Goal: Task Accomplishment & Management: Complete application form

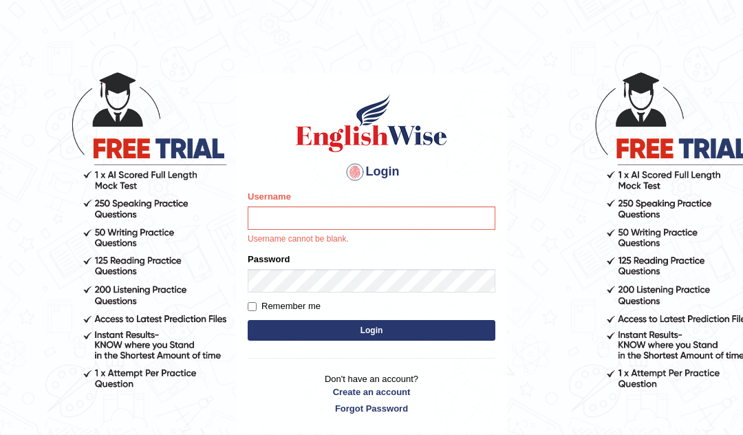
scroll to position [8, 0]
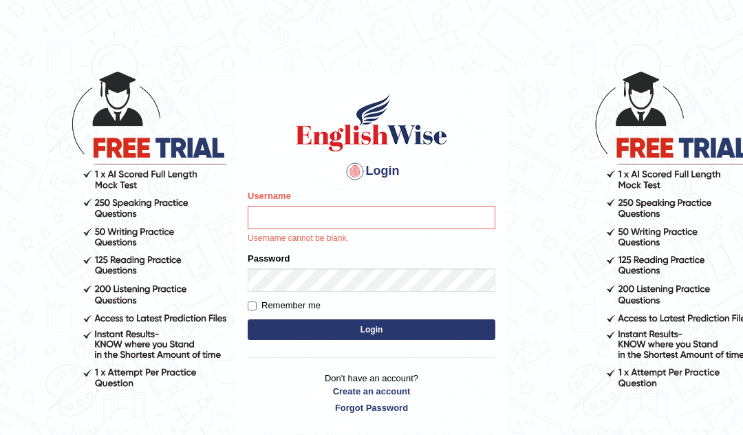
click at [390, 389] on link "Create an account" at bounding box center [372, 391] width 248 height 13
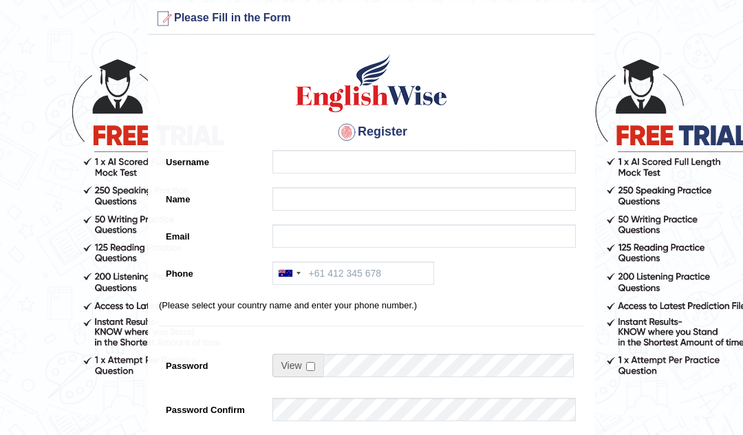
scroll to position [20, 0]
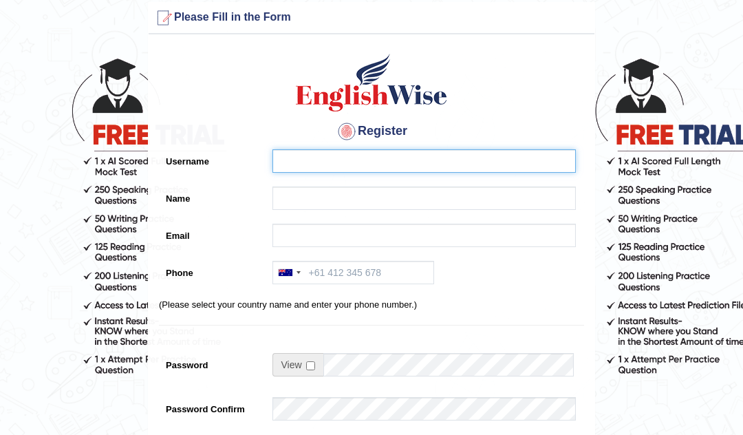
click at [360, 153] on input "Username" at bounding box center [423, 161] width 303 height 23
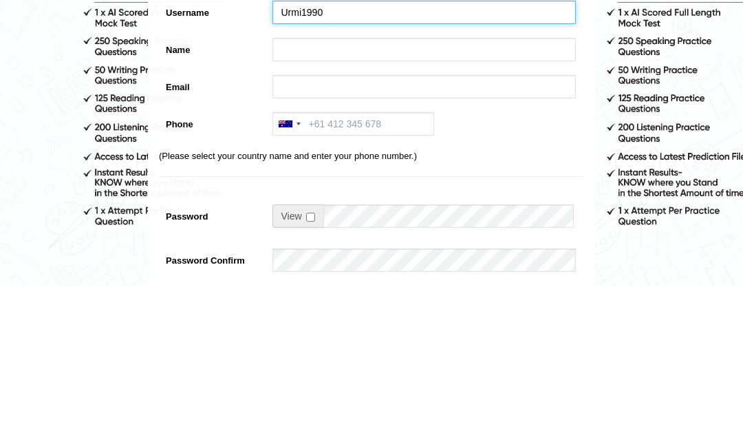
type input "Urmi1990"
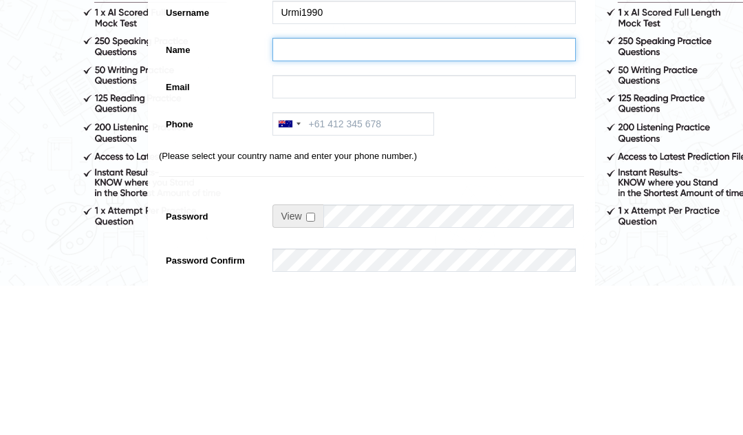
click at [343, 187] on input "Name" at bounding box center [423, 198] width 303 height 23
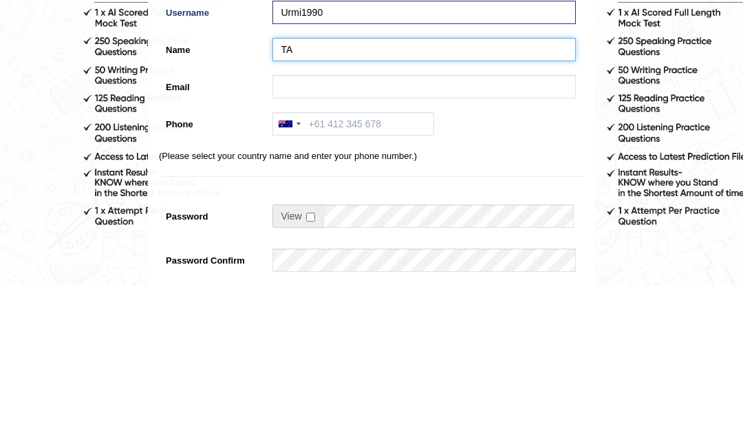
type input "T"
type input "[PERSON_NAME]"
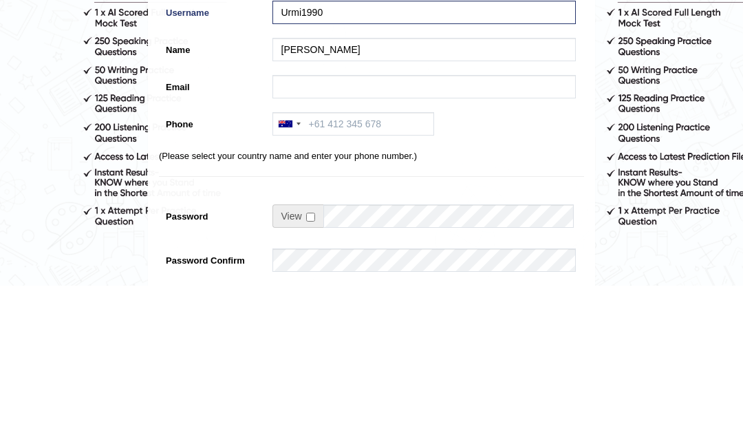
click at [336, 224] on input "Email" at bounding box center [423, 235] width 303 height 23
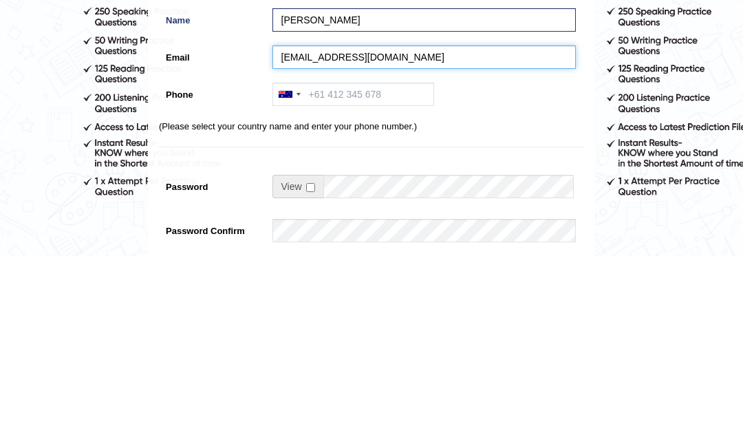
type input "Tairinhossain@gmail.com"
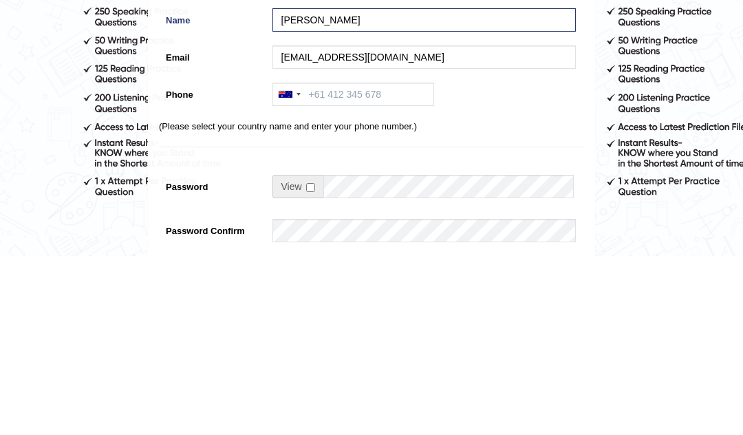
click at [347, 261] on input "Phone" at bounding box center [353, 272] width 162 height 23
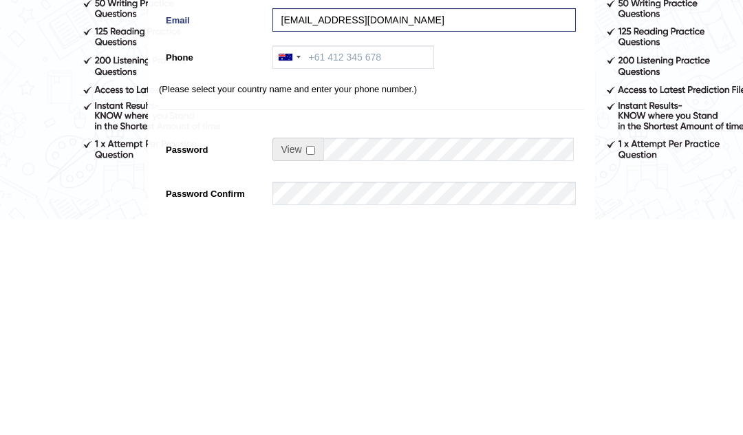
click at [282, 262] on div at bounding box center [289, 273] width 32 height 22
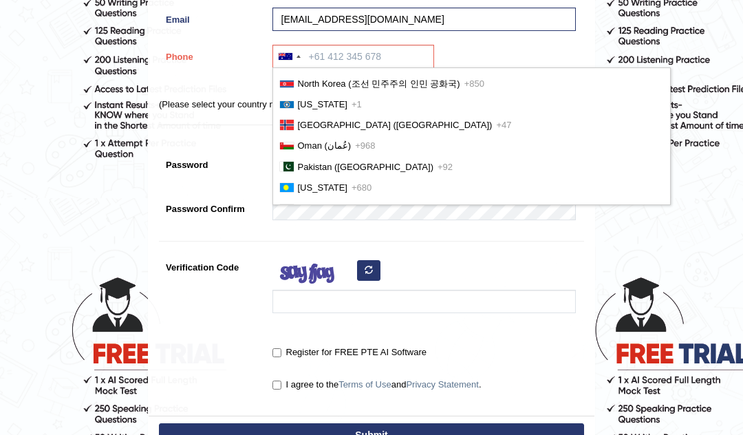
scroll to position [3442, 0]
click at [355, 147] on span "+968" at bounding box center [365, 145] width 20 height 10
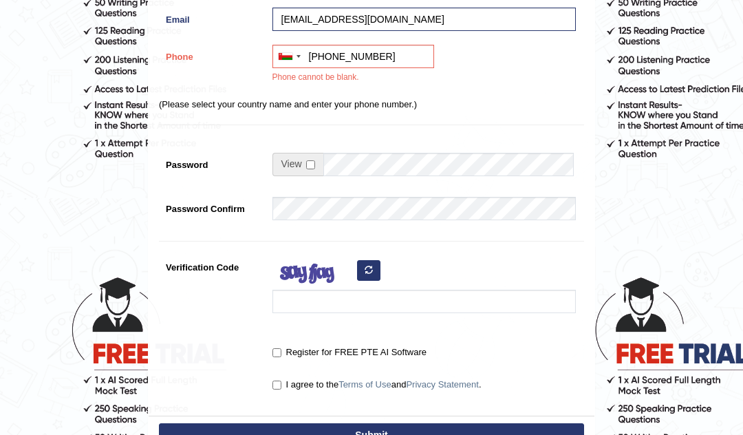
scroll to position [237, 0]
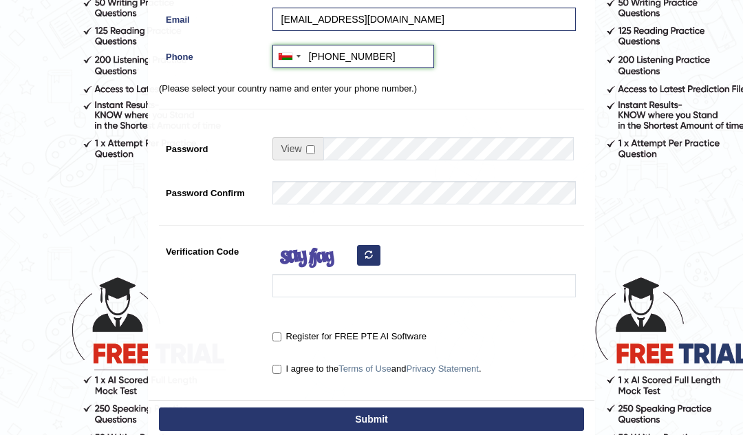
type input "+96877141625"
click at [314, 145] on input "checkbox" at bounding box center [310, 149] width 9 height 9
checkbox input "true"
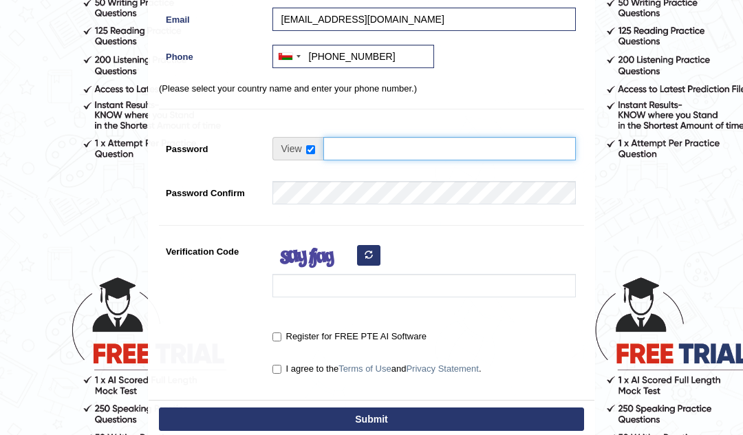
click at [392, 144] on input "Password" at bounding box center [449, 148] width 253 height 23
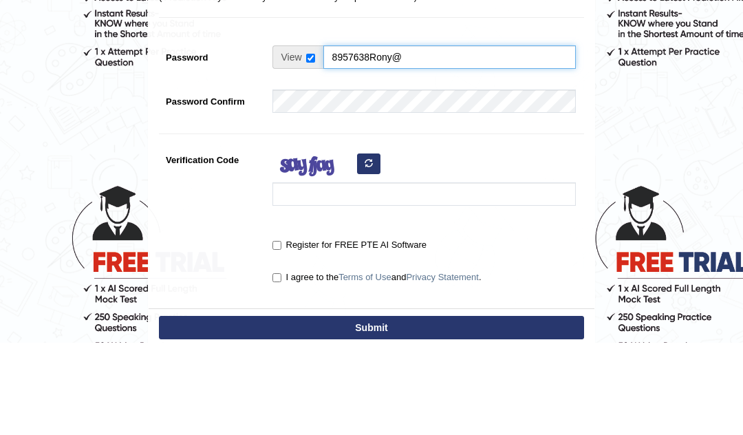
type input "8957638Rony@"
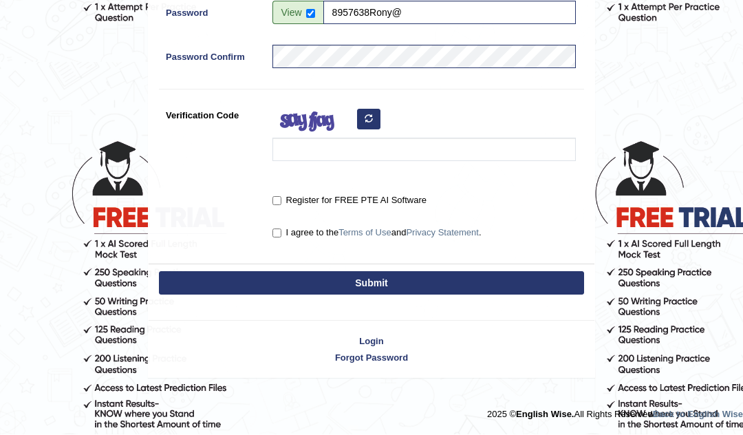
scroll to position [372, 0]
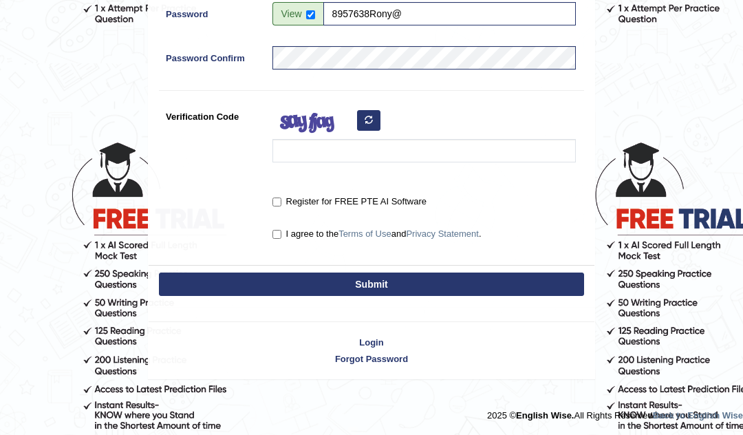
click at [340, 141] on input "Verification Code" at bounding box center [423, 150] width 303 height 23
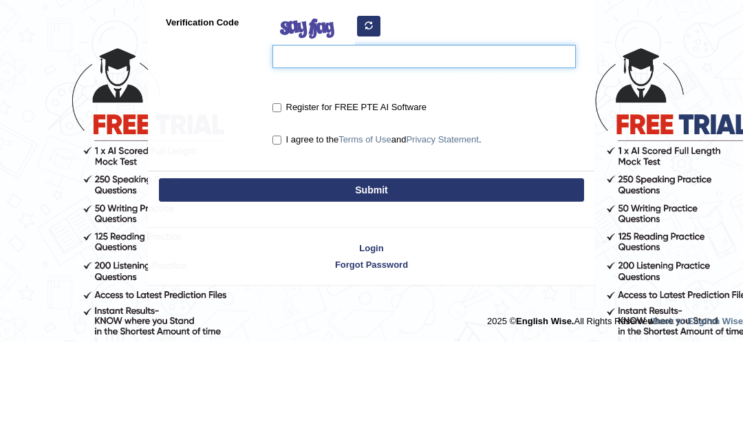
type input "A"
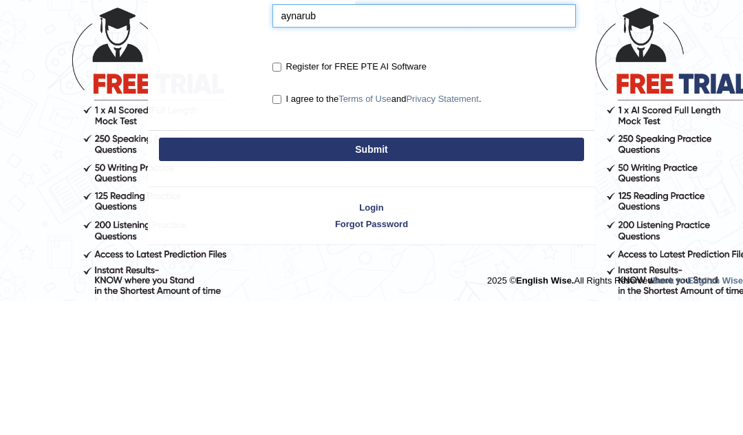
type input "aynarub"
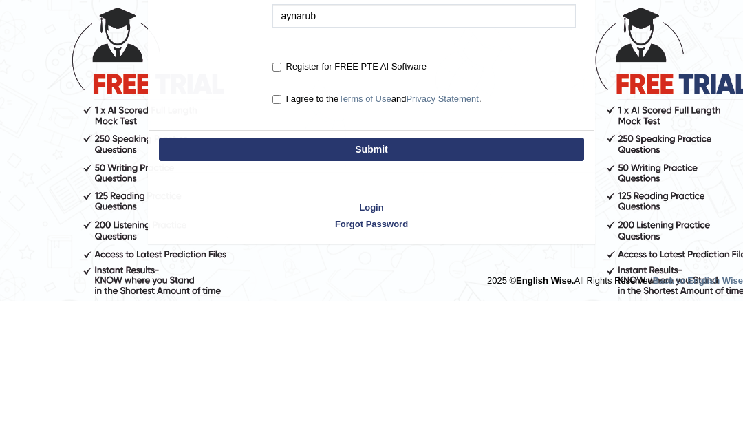
click at [272, 197] on input "Register for FREE PTE AI Software" at bounding box center [276, 201] width 9 height 9
checkbox input "true"
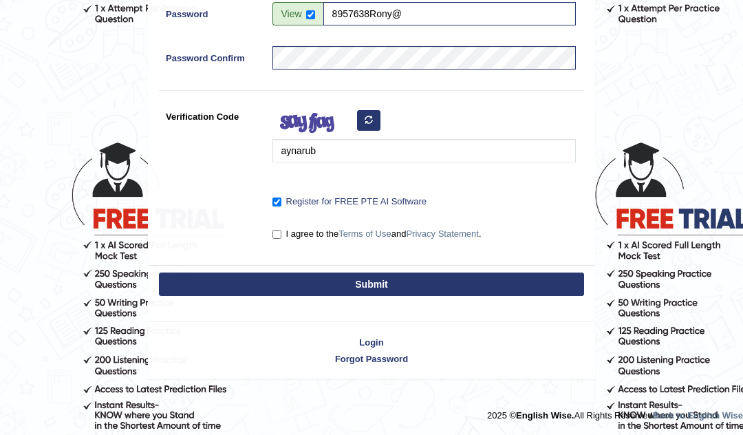
click at [279, 227] on label "I agree to the Terms of Use and Privacy Statement ." at bounding box center [376, 234] width 209 height 14
click at [279, 230] on input "I agree to the Terms of Use and Privacy Statement ." at bounding box center [276, 234] width 9 height 9
checkbox input "true"
click at [400, 281] on button "Submit" at bounding box center [371, 283] width 425 height 23
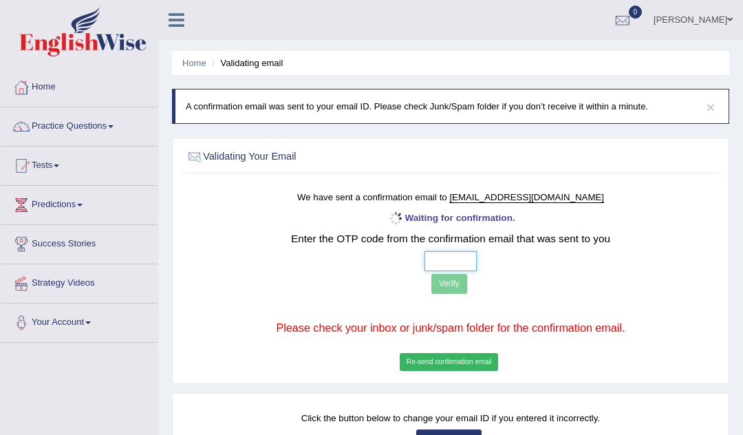
click at [425, 259] on input "text" at bounding box center [451, 261] width 53 height 20
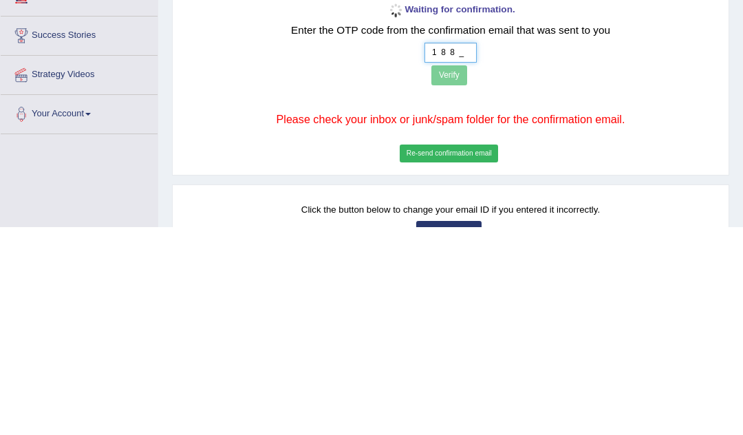
type input "1 8 8 2"
click at [431, 274] on button "Verify" at bounding box center [449, 284] width 36 height 20
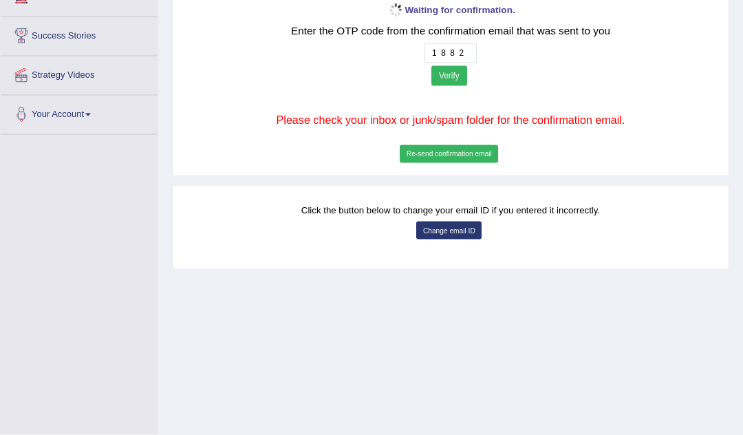
scroll to position [208, 0]
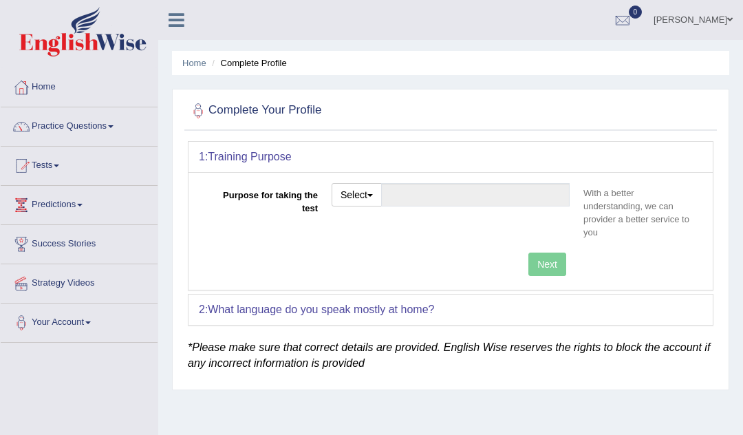
click at [363, 190] on button "Select" at bounding box center [357, 194] width 50 height 23
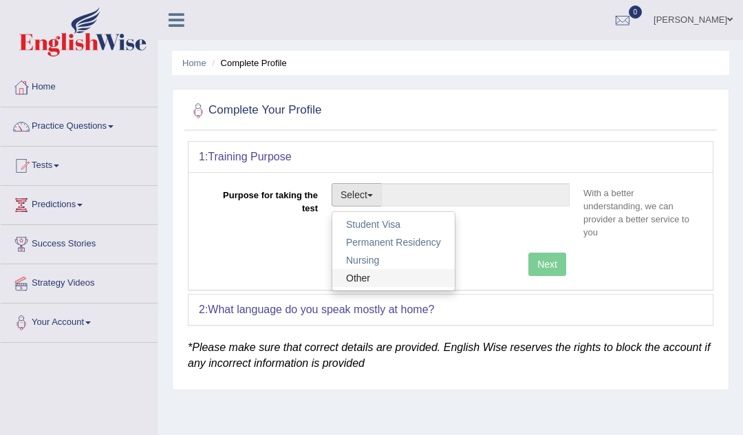
click at [366, 270] on link "Other" at bounding box center [393, 278] width 122 height 18
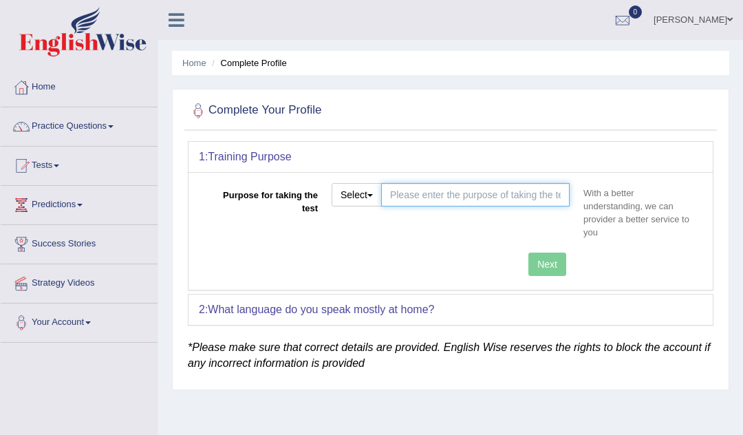
click at [483, 199] on input "Purpose for taking the test" at bounding box center [475, 194] width 189 height 23
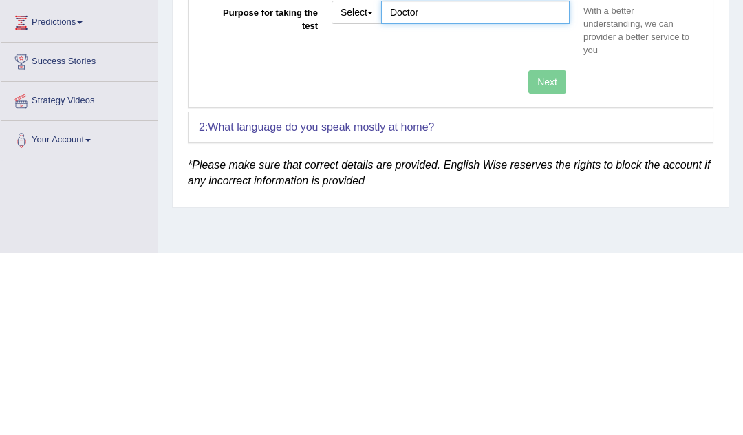
type input "Doctor"
click at [553, 253] on div "Next" at bounding box center [388, 266] width 378 height 27
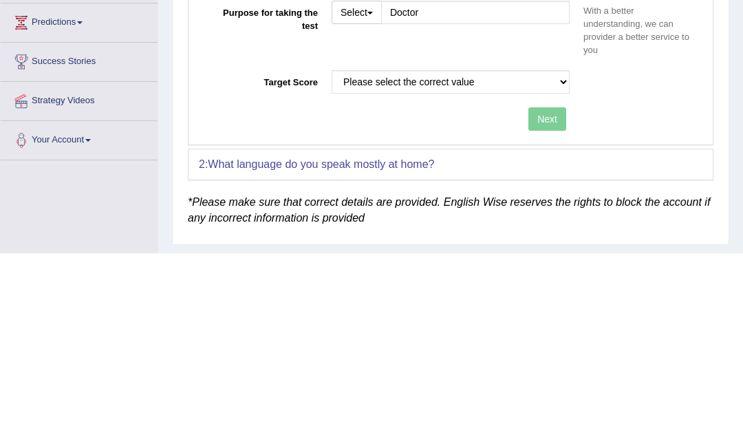
scroll to position [182, 0]
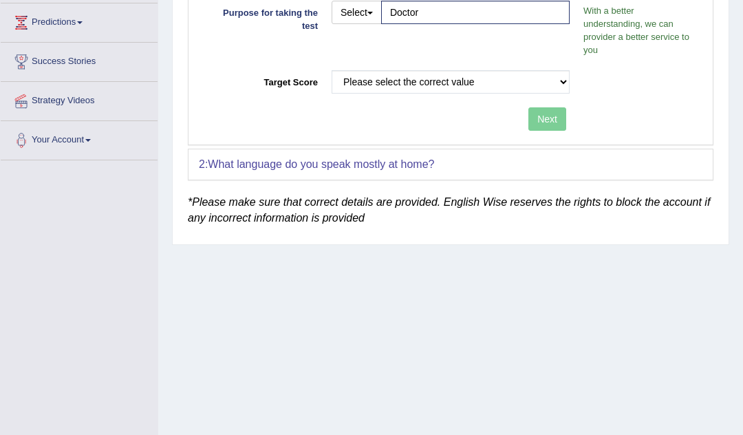
click at [469, 80] on select "Please select the correct value 50 (6 bands) 58 (6.5 bands) 65 (7 bands) 79 (8 …" at bounding box center [451, 81] width 238 height 23
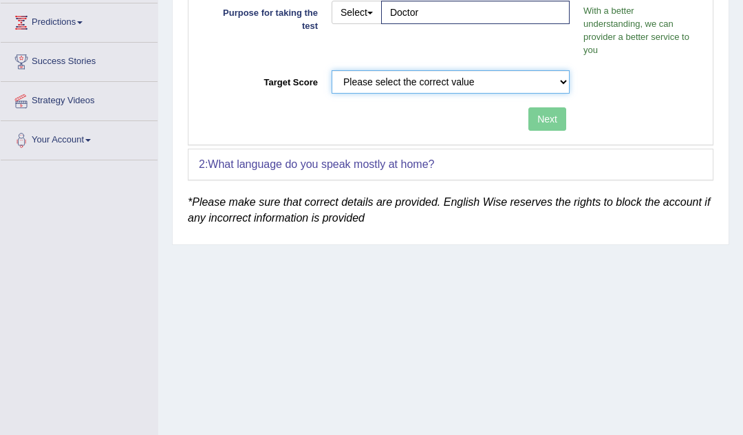
select select "65"
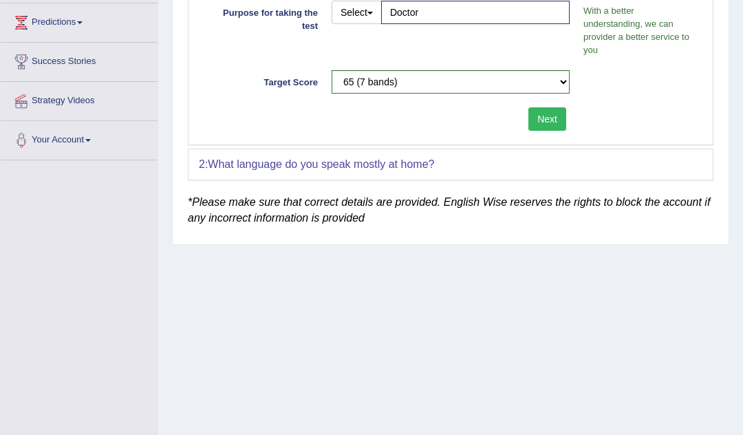
click at [555, 119] on button "Next" at bounding box center [547, 118] width 38 height 23
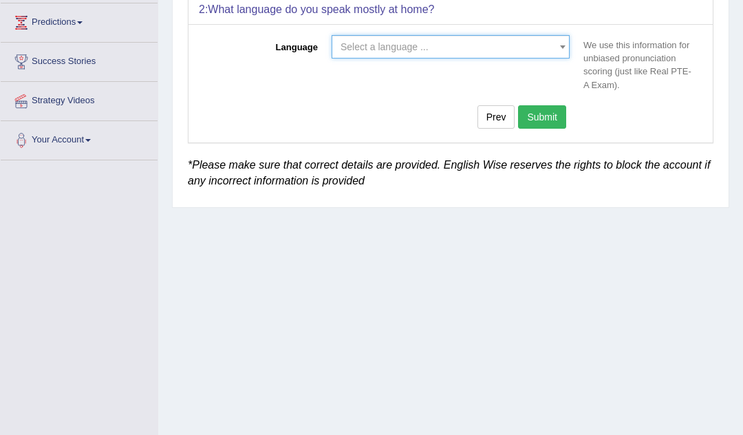
click at [480, 40] on span "Select a language ..." at bounding box center [447, 47] width 212 height 14
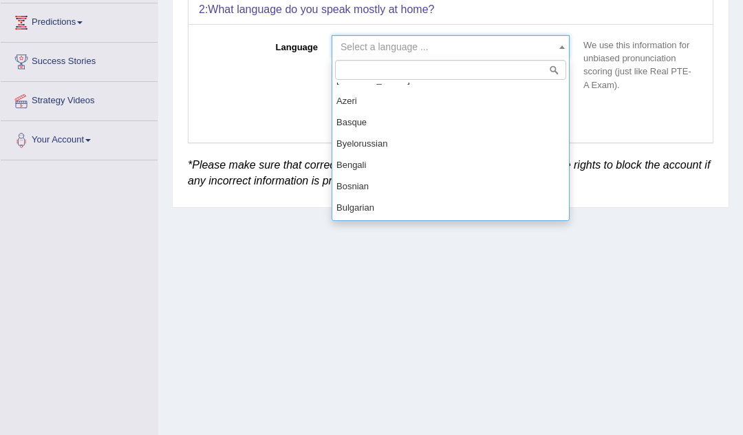
scroll to position [124, 0]
select select "Bengali"
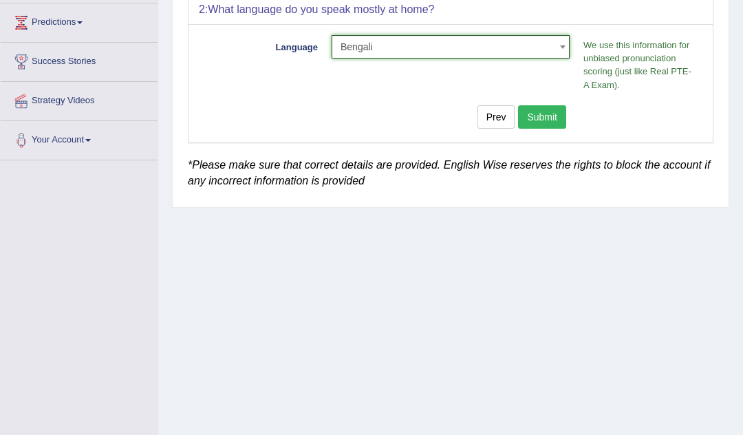
click at [543, 112] on button "Submit" at bounding box center [542, 116] width 48 height 23
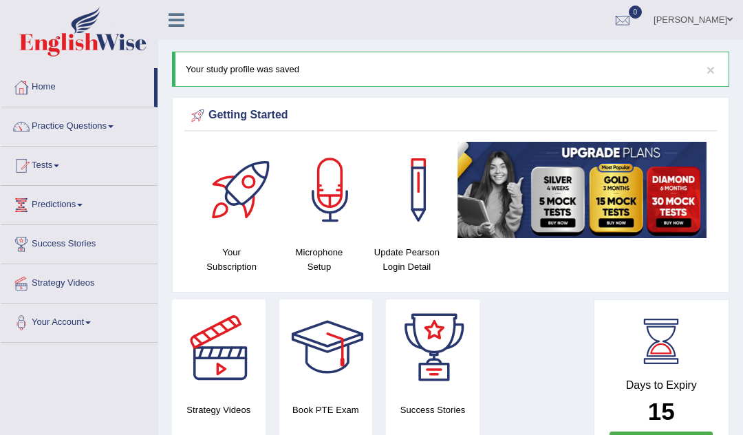
click at [615, 186] on img at bounding box center [582, 190] width 249 height 96
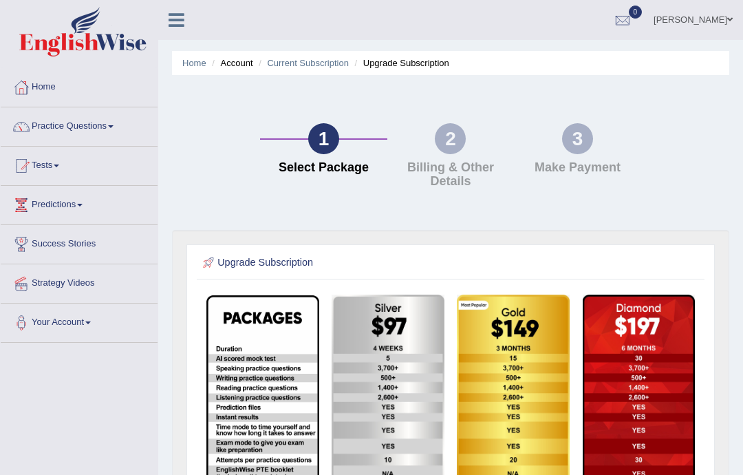
click at [52, 169] on link "Tests" at bounding box center [79, 164] width 157 height 34
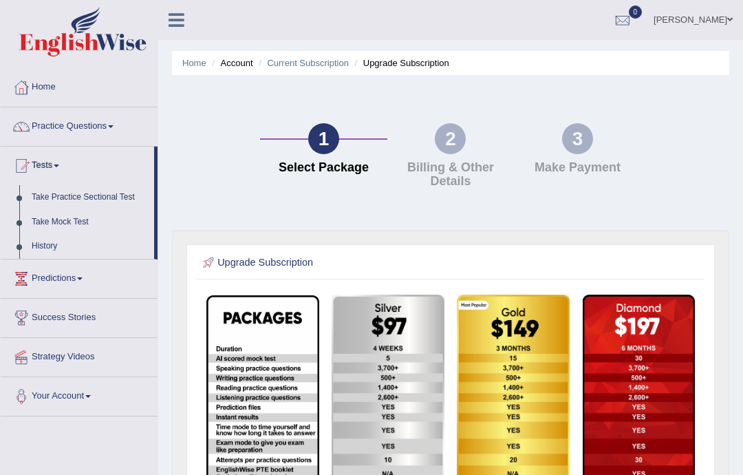
click at [54, 127] on div at bounding box center [371, 237] width 743 height 475
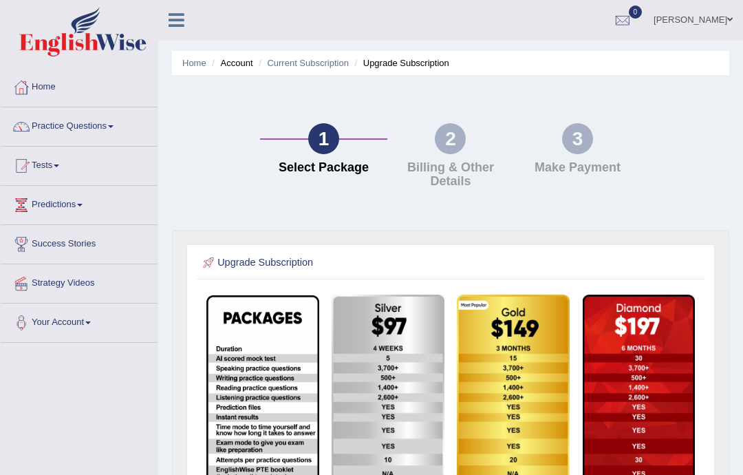
click at [71, 127] on link "Practice Questions" at bounding box center [79, 124] width 157 height 34
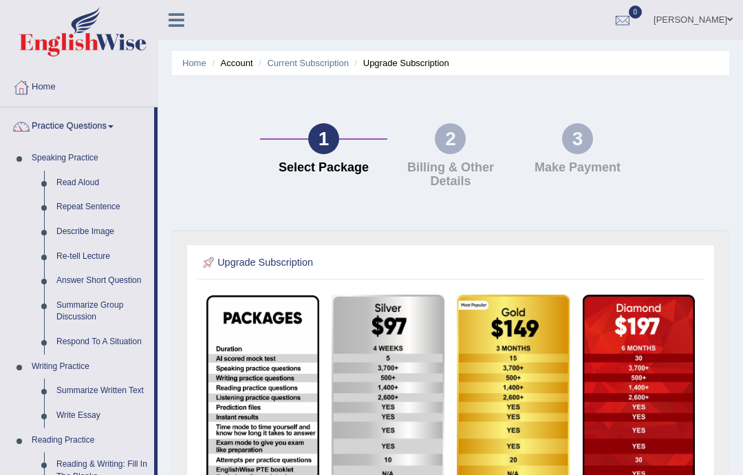
click at [71, 177] on div at bounding box center [371, 237] width 743 height 475
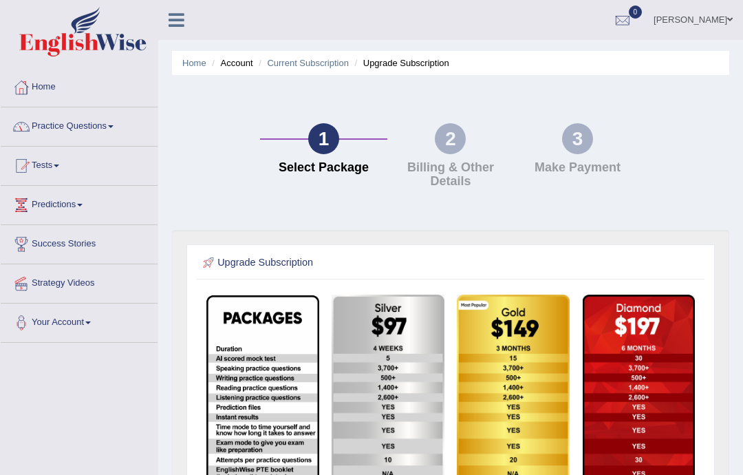
click at [61, 124] on link "Practice Questions" at bounding box center [79, 124] width 157 height 34
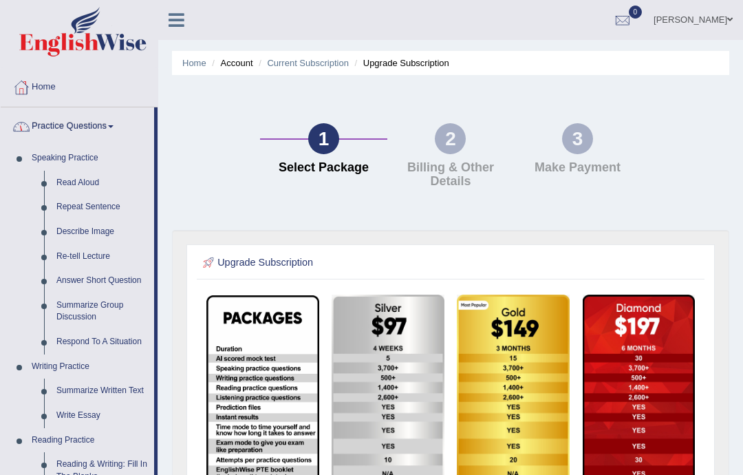
click at [77, 183] on div at bounding box center [371, 237] width 743 height 475
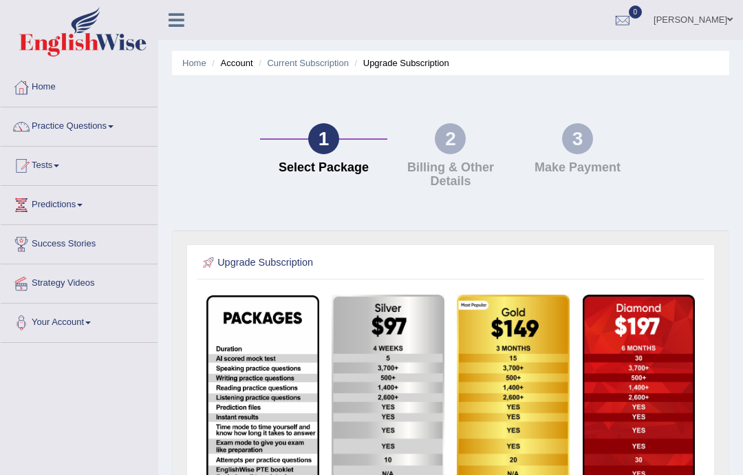
click at [129, 133] on link "Practice Questions" at bounding box center [79, 124] width 157 height 34
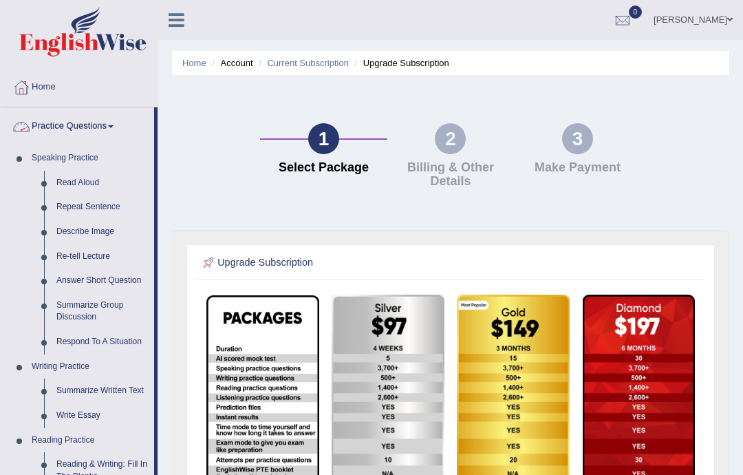
click at [103, 185] on div at bounding box center [371, 237] width 743 height 475
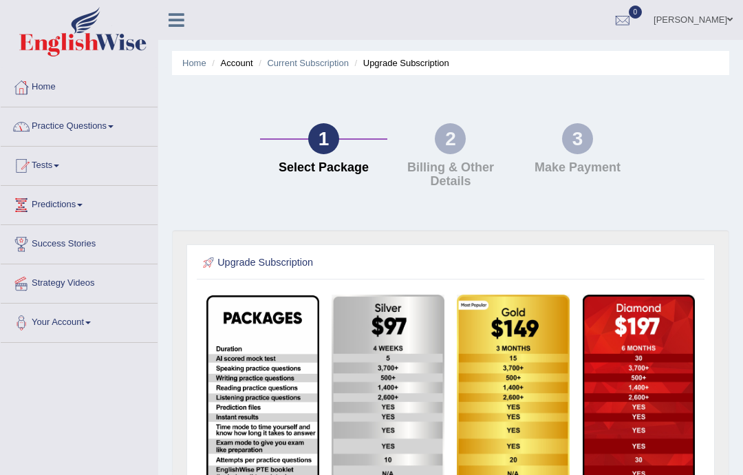
click at [96, 185] on li "Tests Take Practice Sectional Test Take Mock Test History" at bounding box center [79, 166] width 157 height 39
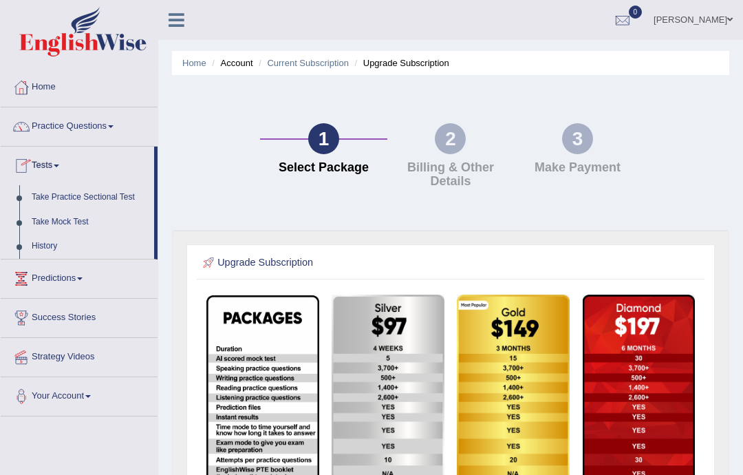
click at [92, 220] on link "Take Mock Test" at bounding box center [89, 222] width 129 height 25
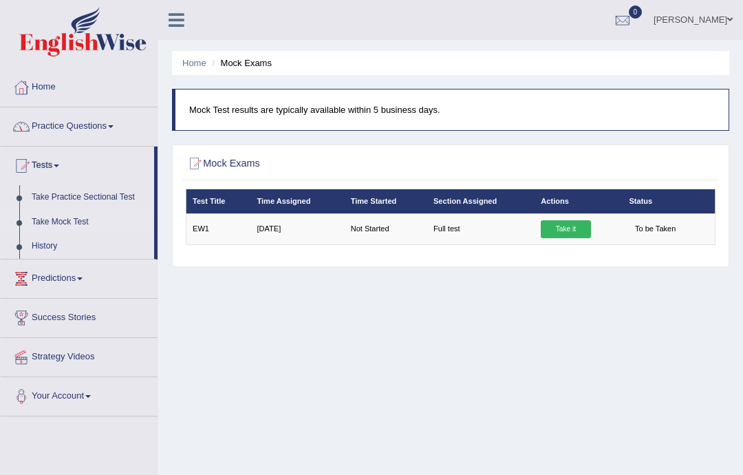
click at [114, 125] on link "Practice Questions" at bounding box center [79, 124] width 157 height 34
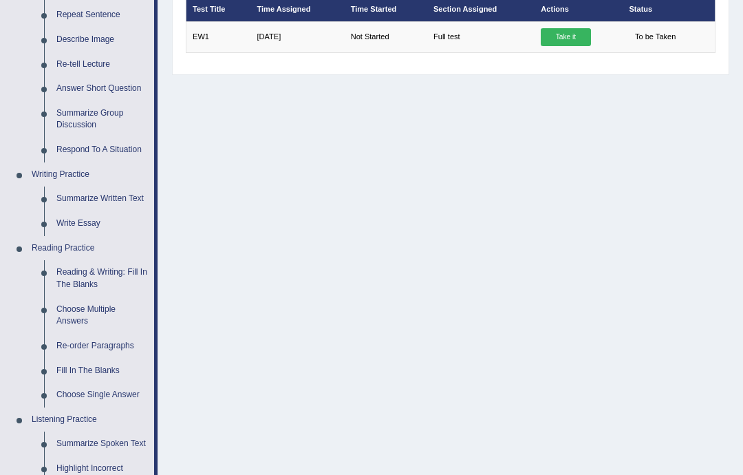
scroll to position [193, 0]
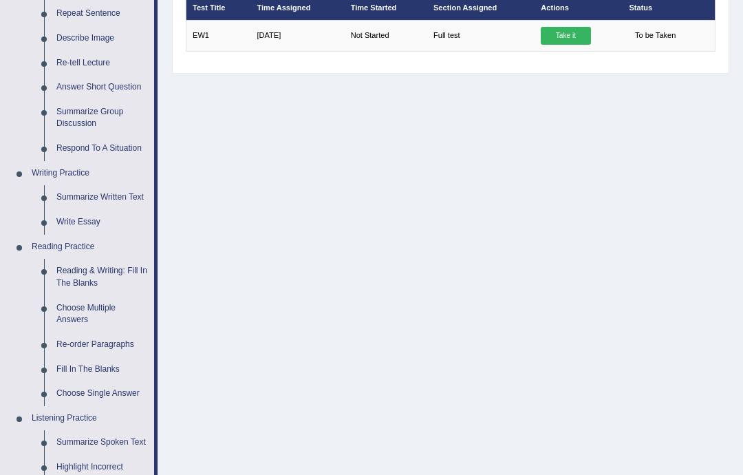
click at [77, 194] on div at bounding box center [371, 237] width 743 height 475
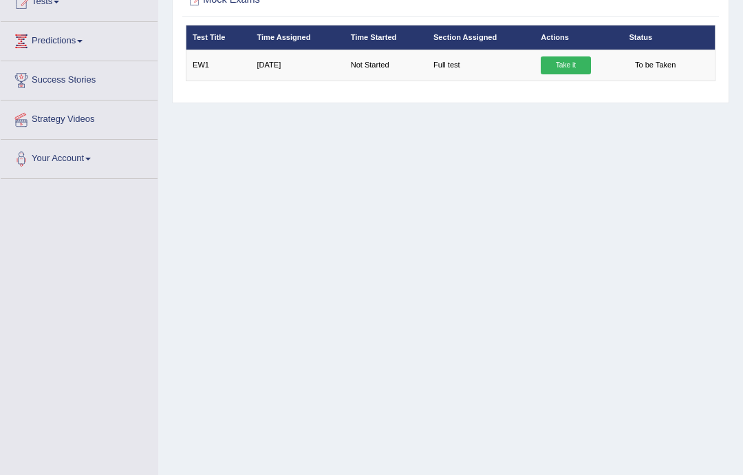
scroll to position [0, 0]
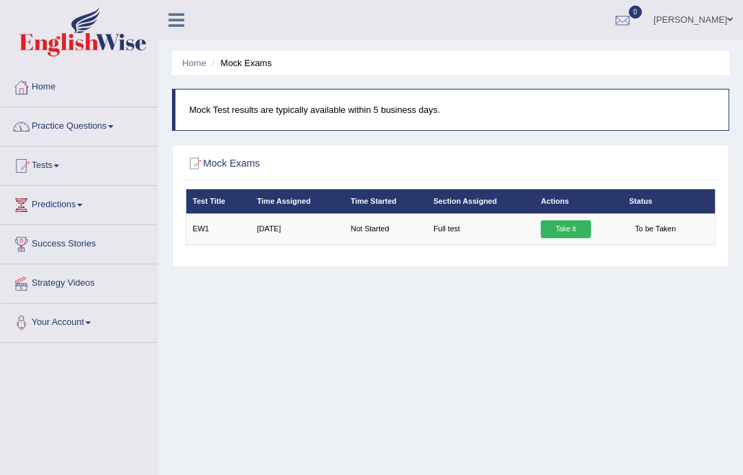
click at [57, 118] on link "Practice Questions" at bounding box center [79, 124] width 157 height 34
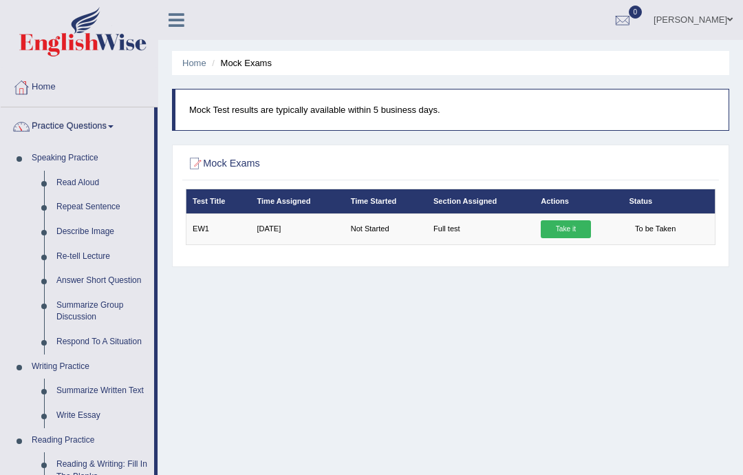
click at [68, 178] on div at bounding box center [371, 237] width 743 height 475
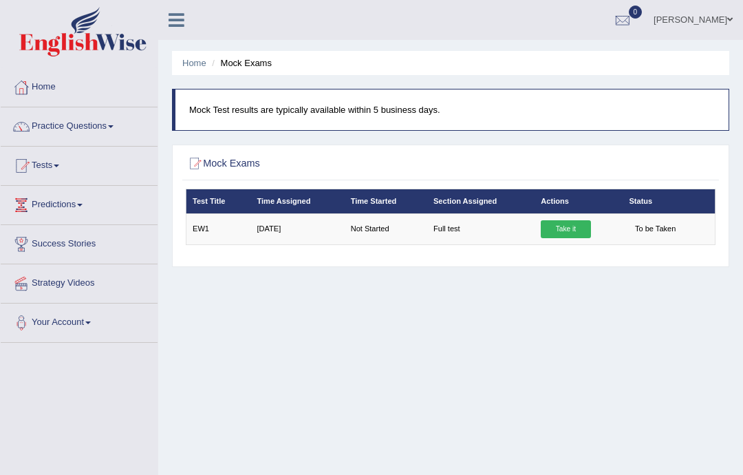
click at [58, 134] on link "Practice Questions" at bounding box center [79, 124] width 157 height 34
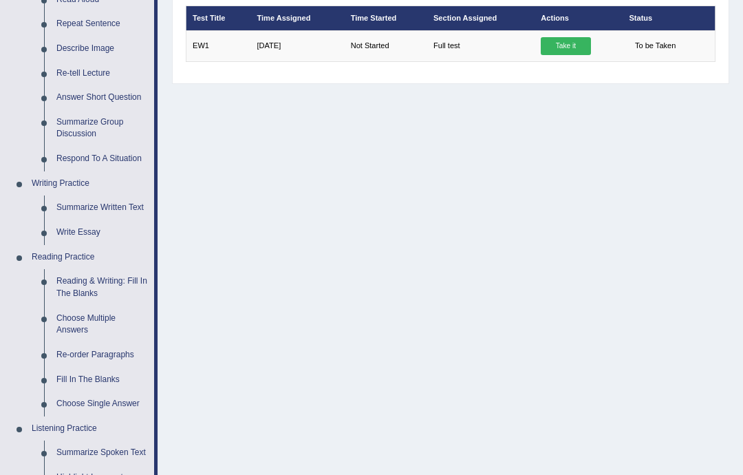
click at [75, 199] on div at bounding box center [371, 237] width 743 height 475
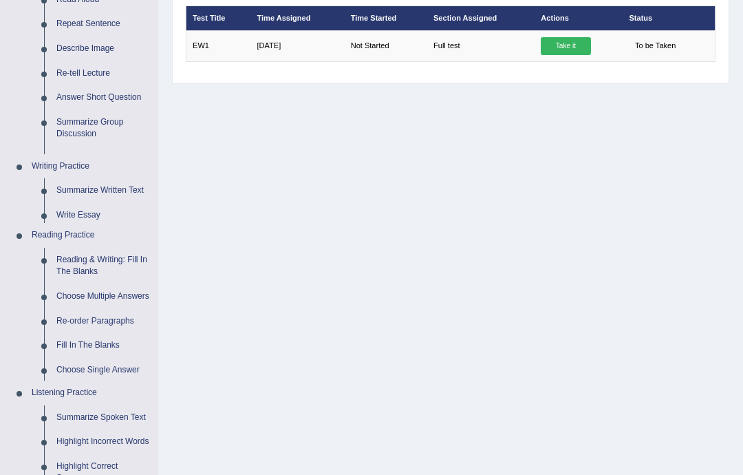
scroll to position [183, 0]
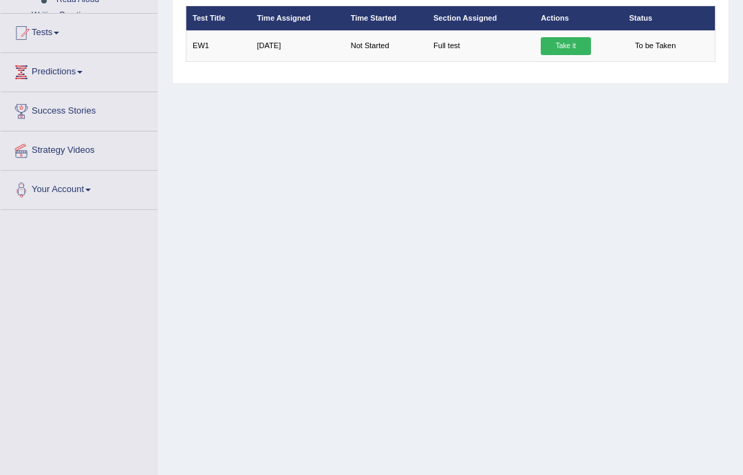
click at [78, 200] on div "Toggle navigation Home Practice Questions Speaking Practice Read Aloud Repeat S…" at bounding box center [371, 175] width 743 height 716
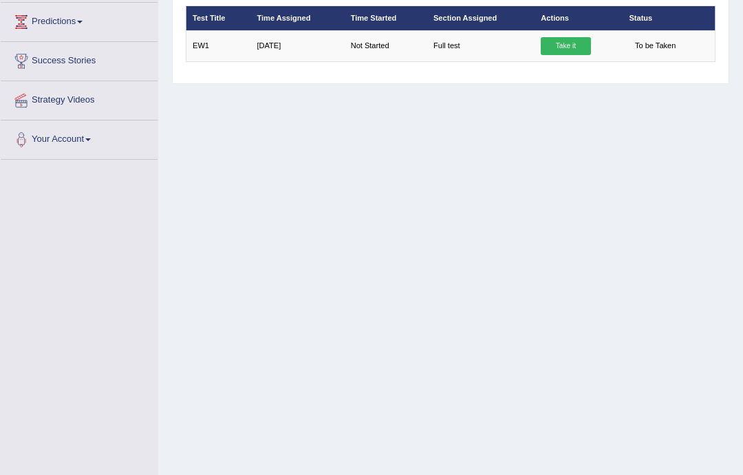
scroll to position [0, 0]
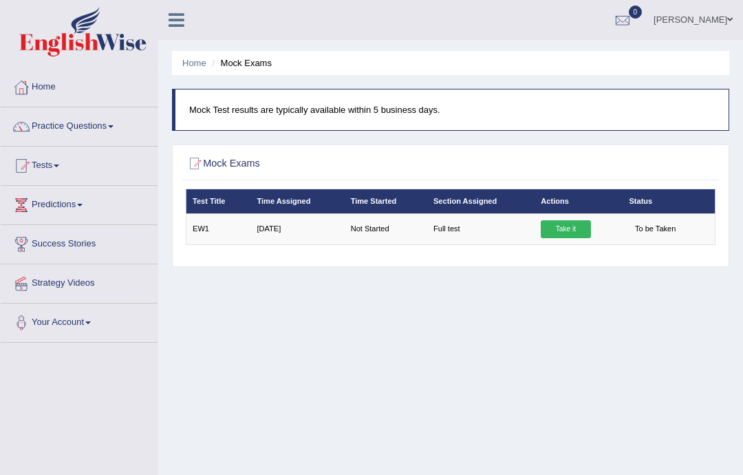
click at [60, 131] on link "Practice Questions" at bounding box center [79, 124] width 157 height 34
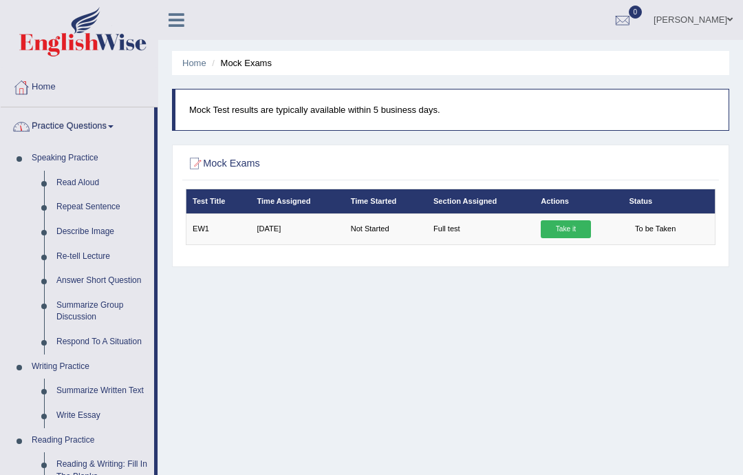
click at [74, 189] on div at bounding box center [371, 237] width 743 height 475
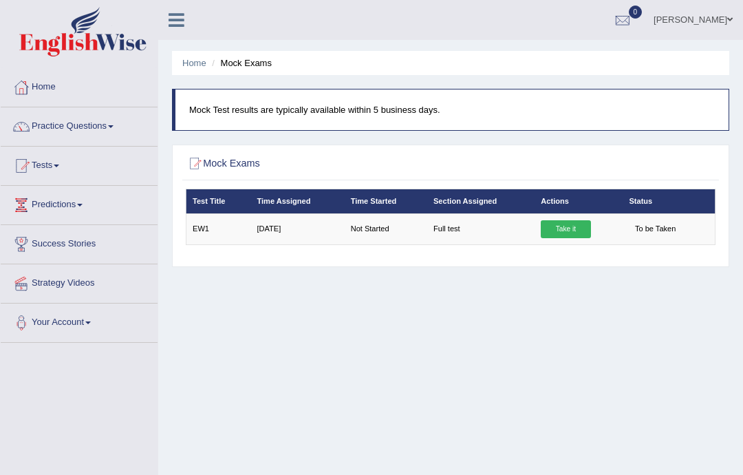
click at [65, 135] on link "Practice Questions" at bounding box center [79, 124] width 157 height 34
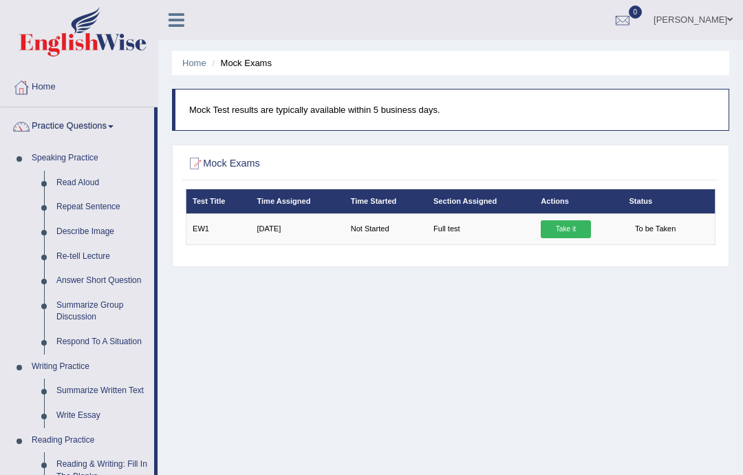
click at [31, 84] on div at bounding box center [371, 237] width 743 height 475
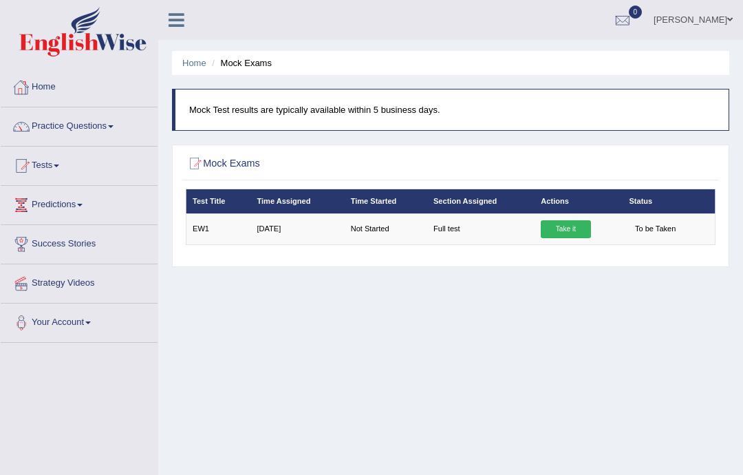
click at [40, 85] on link "Home" at bounding box center [79, 85] width 157 height 34
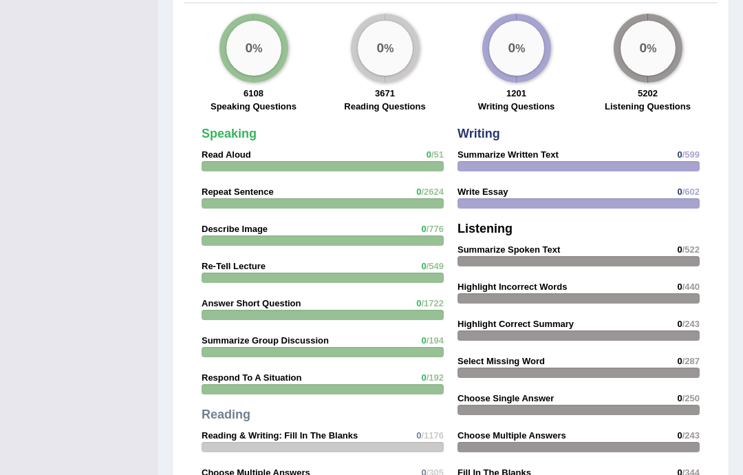
scroll to position [1065, 0]
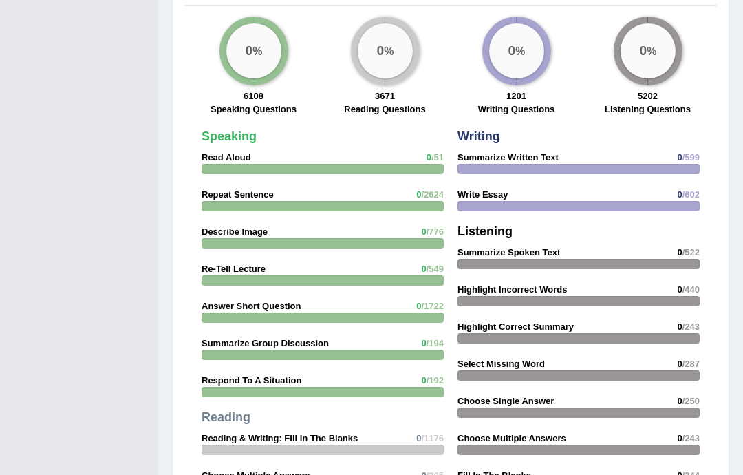
click at [347, 187] on div "Speaking Read Aloud 0 /51 Repeat Sentence 0 /2624 Describe Image 0 /776 Re-Tell…" at bounding box center [323, 371] width 256 height 495
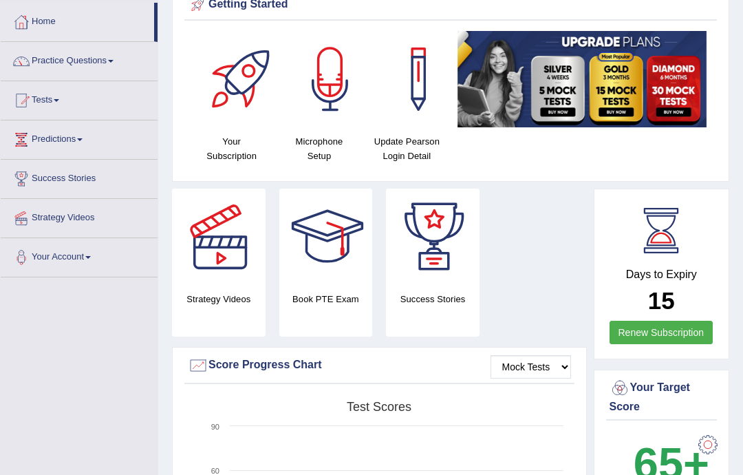
scroll to position [0, 0]
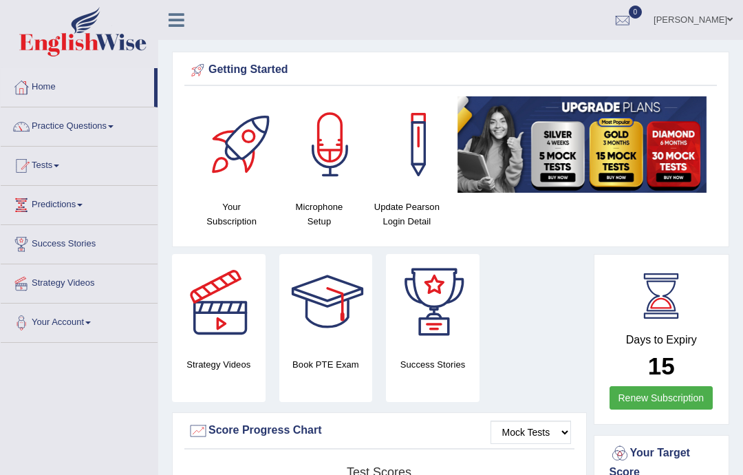
click at [84, 325] on link "Your Account" at bounding box center [79, 320] width 157 height 34
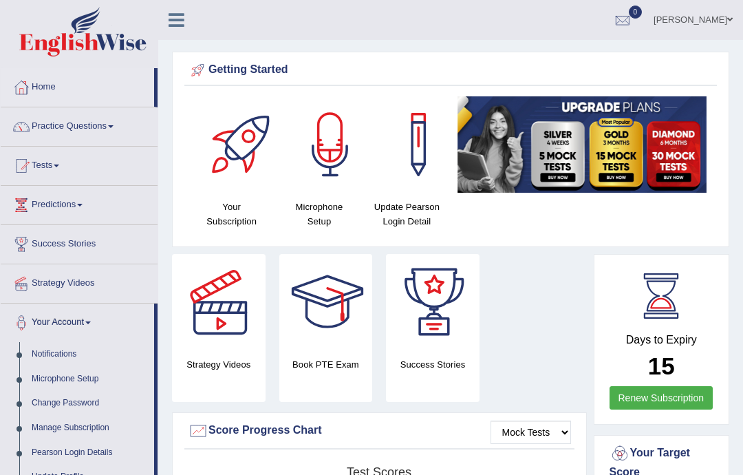
click at [73, 380] on div at bounding box center [371, 237] width 743 height 475
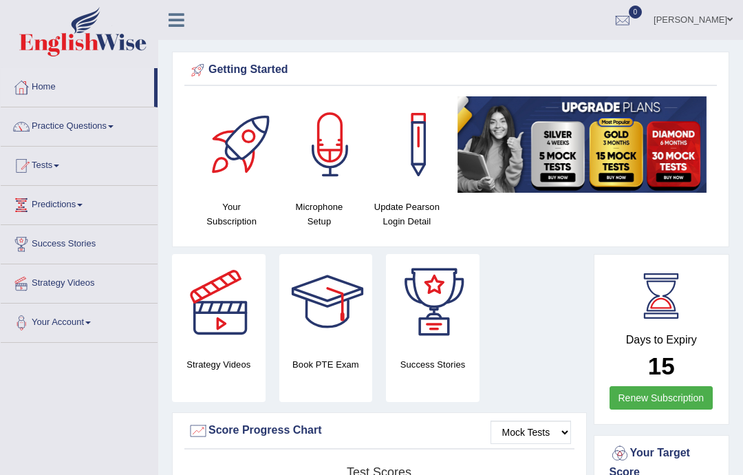
click at [138, 303] on link "Your Account" at bounding box center [79, 320] width 157 height 34
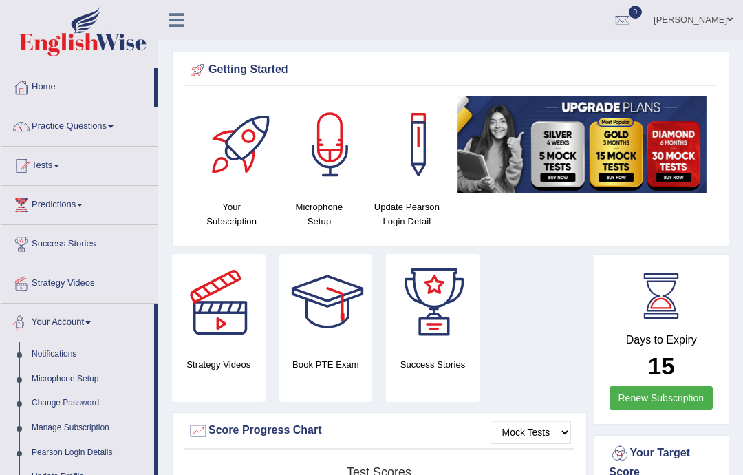
click at [143, 324] on div at bounding box center [371, 237] width 743 height 475
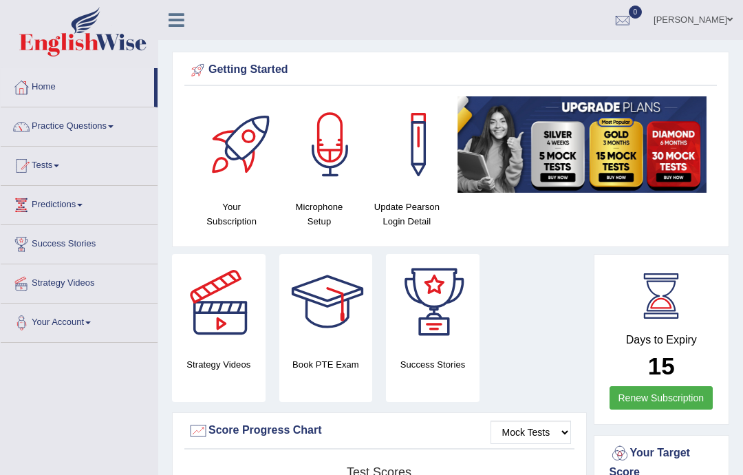
click at [127, 319] on link "Your Account" at bounding box center [79, 320] width 157 height 34
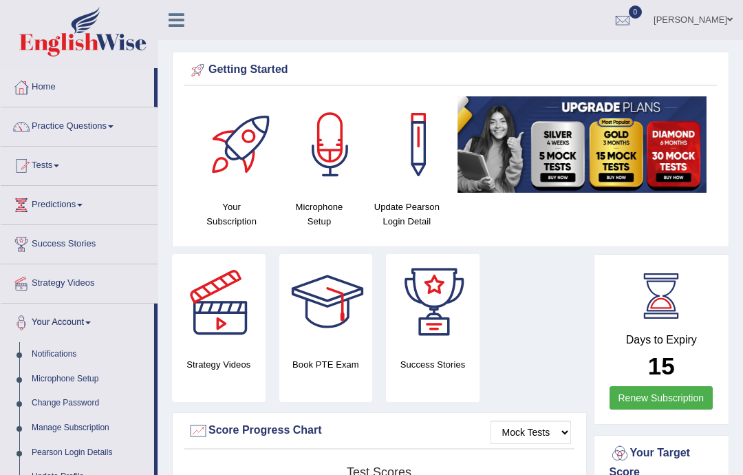
click at [69, 351] on div at bounding box center [371, 237] width 743 height 475
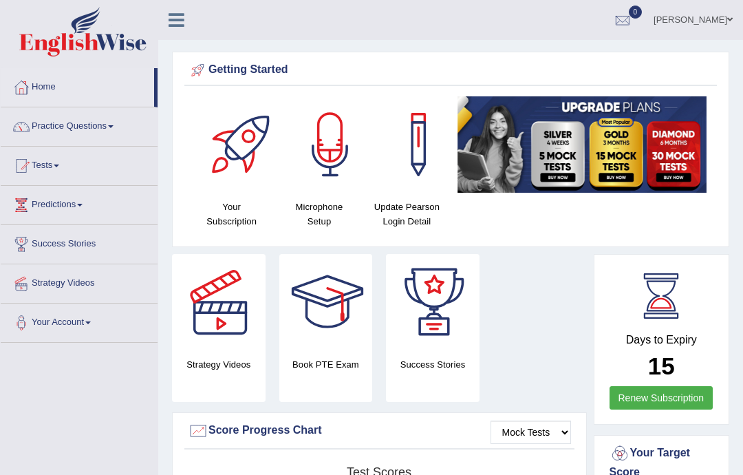
click at [586, 151] on img at bounding box center [582, 144] width 249 height 96
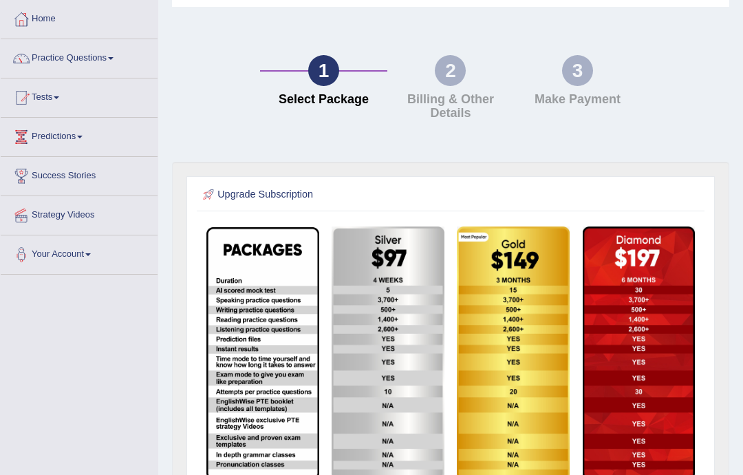
scroll to position [70, 0]
